Goal: Find specific page/section: Find specific page/section

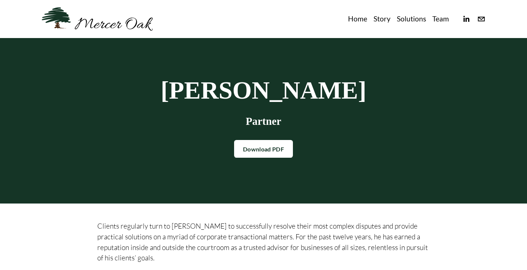
click at [353, 18] on link "Home" at bounding box center [357, 19] width 19 height 12
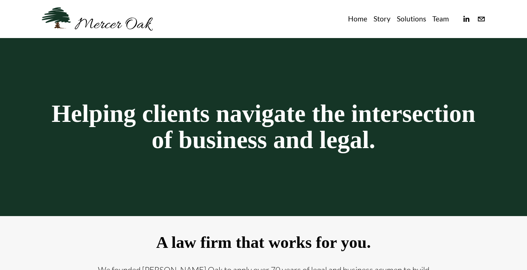
click at [440, 19] on link "Team" at bounding box center [440, 19] width 17 height 12
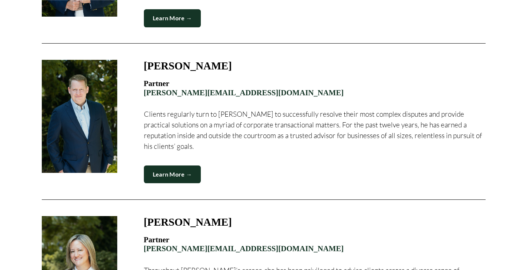
scroll to position [777, 0]
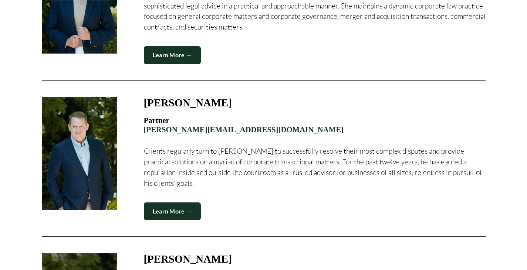
drag, startPoint x: 221, startPoint y: 96, endPoint x: 141, endPoint y: 94, distance: 80.3
click at [141, 97] on figure "[PERSON_NAME] Partner [PERSON_NAME][EMAIL_ADDRESS][DOMAIN_NAME] Clients regular…" at bounding box center [264, 159] width 444 height 124
copy h3 "[PERSON_NAME]"
